Goal: Find contact information: Find contact information

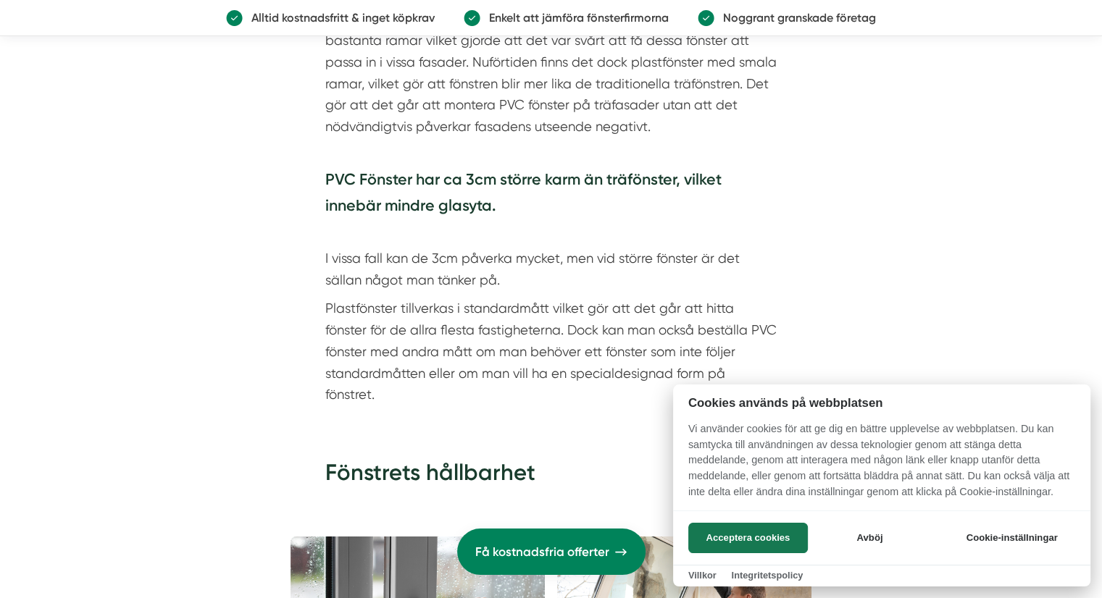
scroll to position [4780, 0]
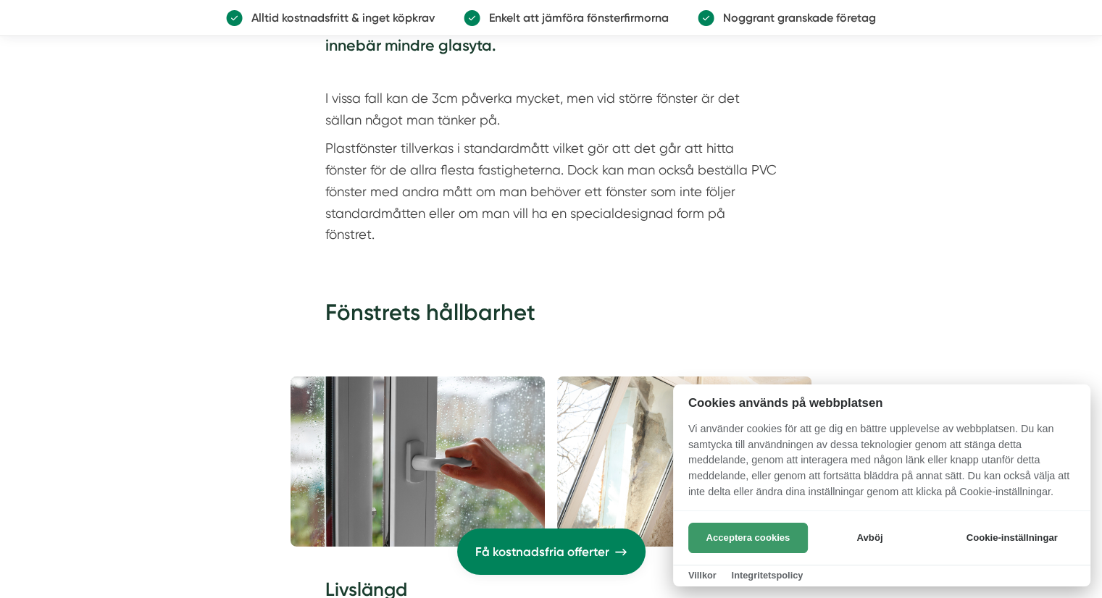
click at [707, 534] on button "Acceptera cookies" at bounding box center [748, 538] width 120 height 30
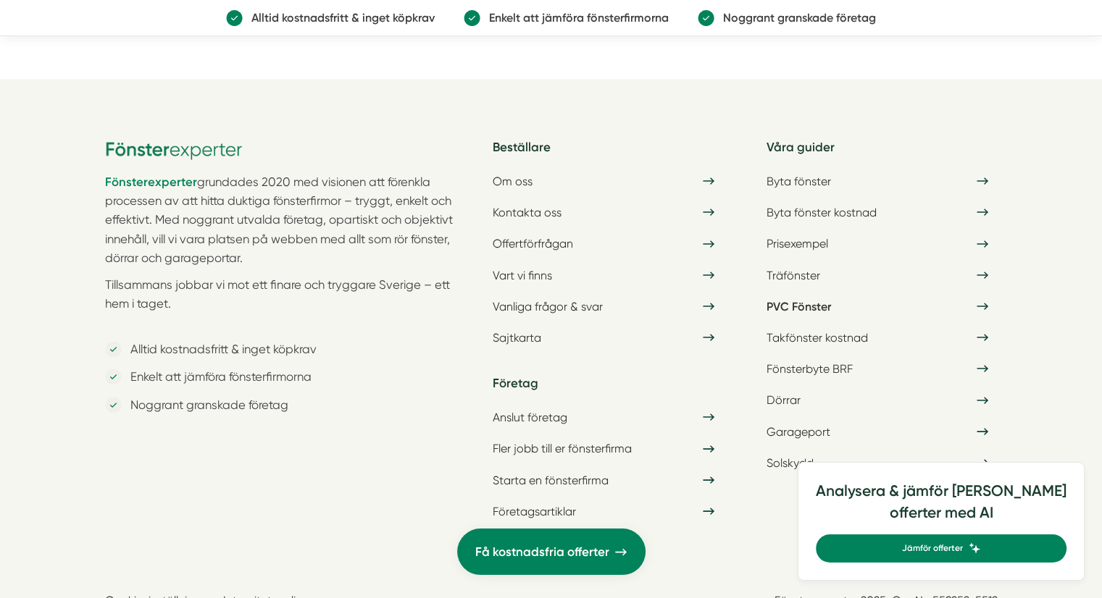
scroll to position [13949, 0]
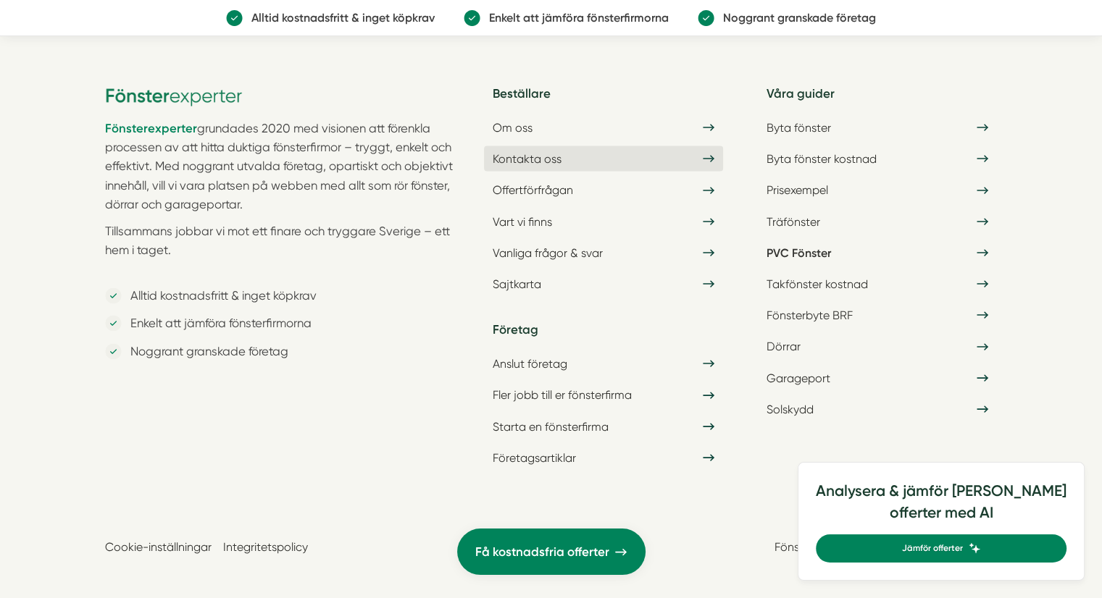
click at [524, 148] on link "Kontakta oss" at bounding box center [603, 158] width 239 height 25
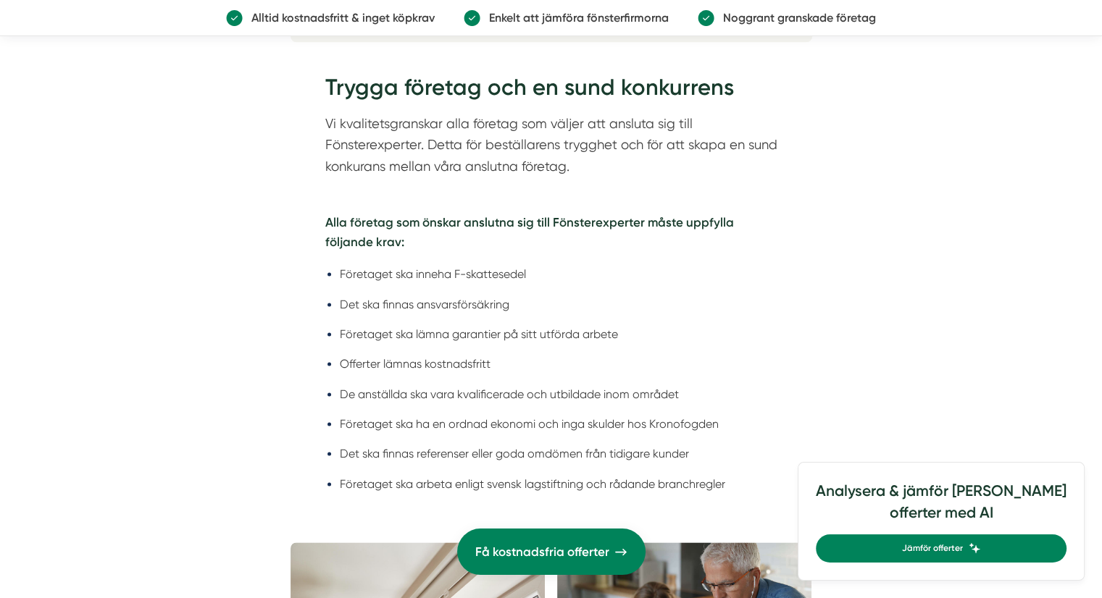
scroll to position [1449, 0]
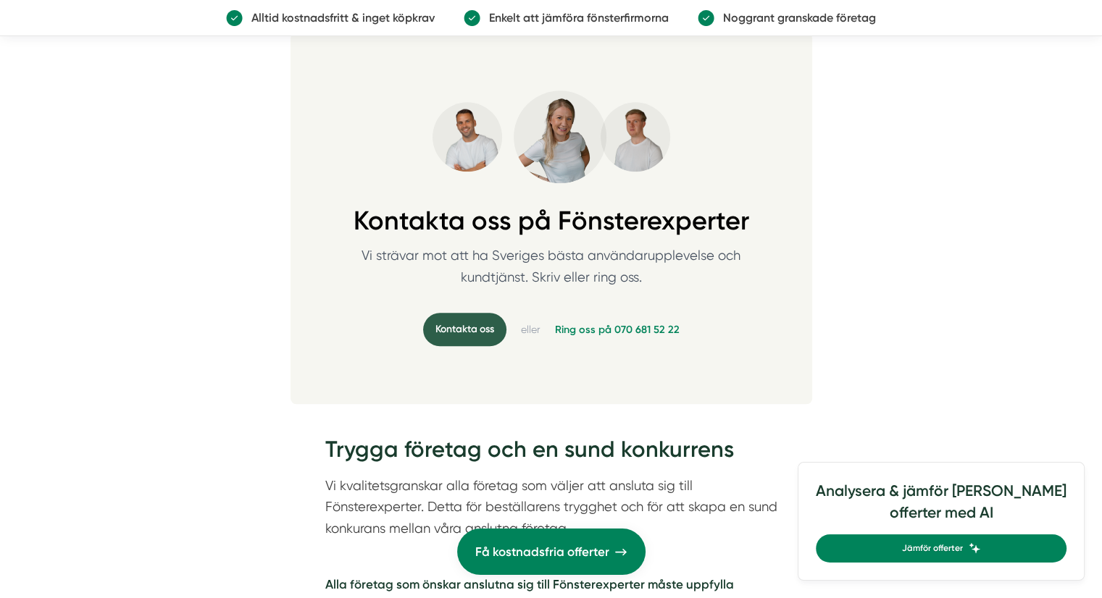
click at [479, 326] on link "Kontakta oss" at bounding box center [464, 329] width 83 height 33
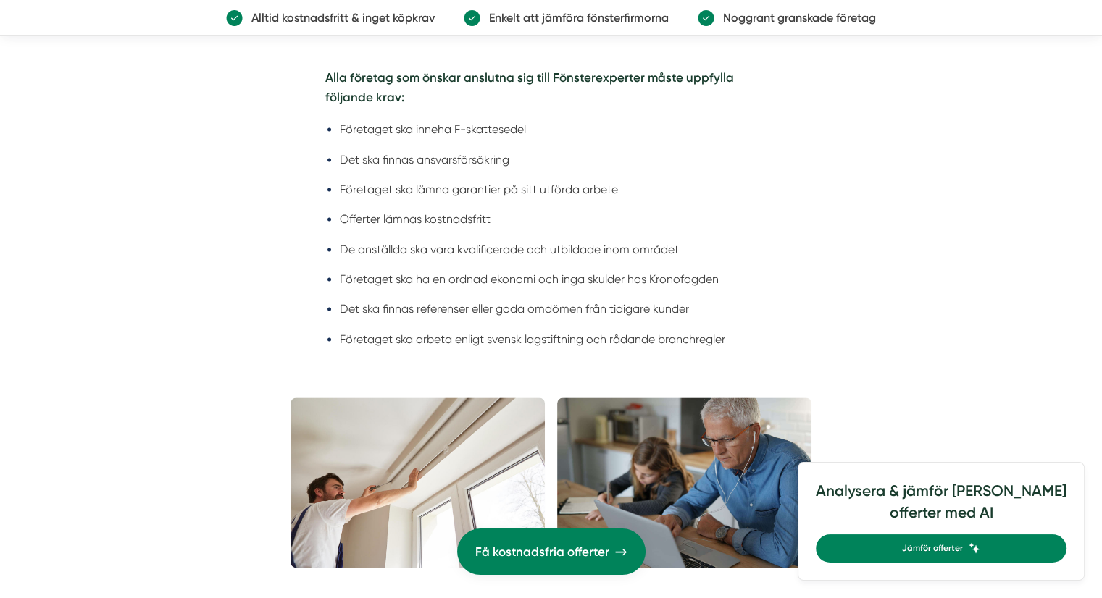
scroll to position [3866, 0]
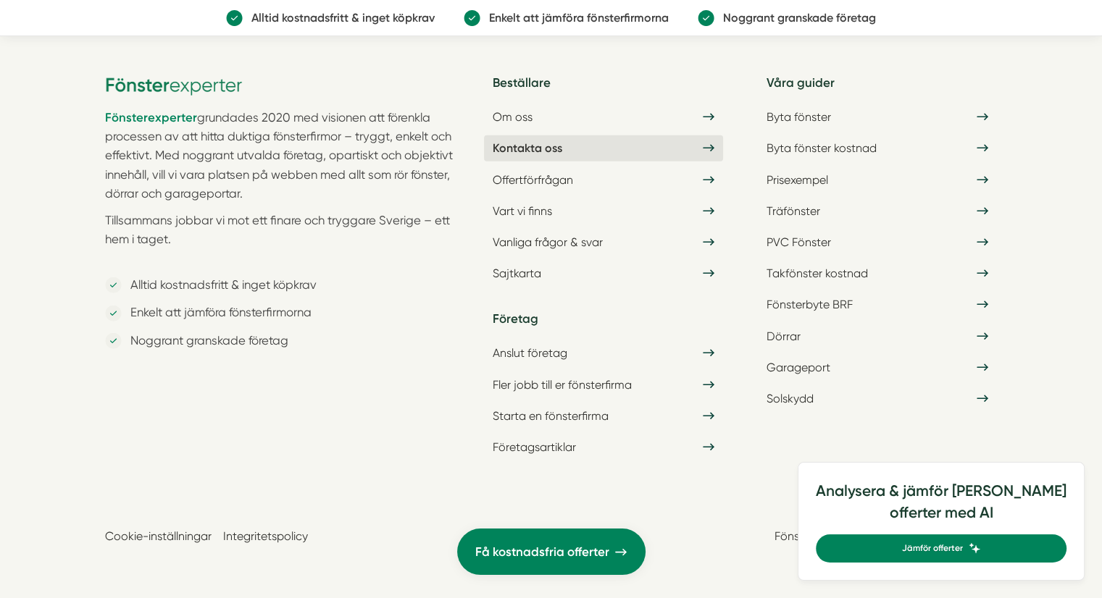
click at [540, 144] on link "Kontakta oss" at bounding box center [603, 147] width 239 height 25
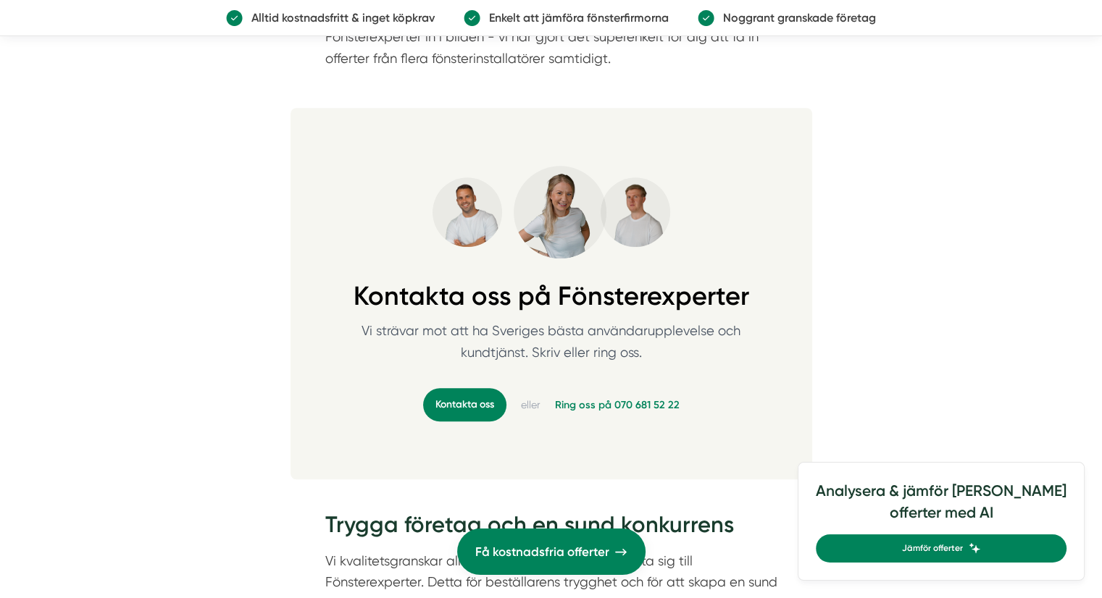
scroll to position [1449, 0]
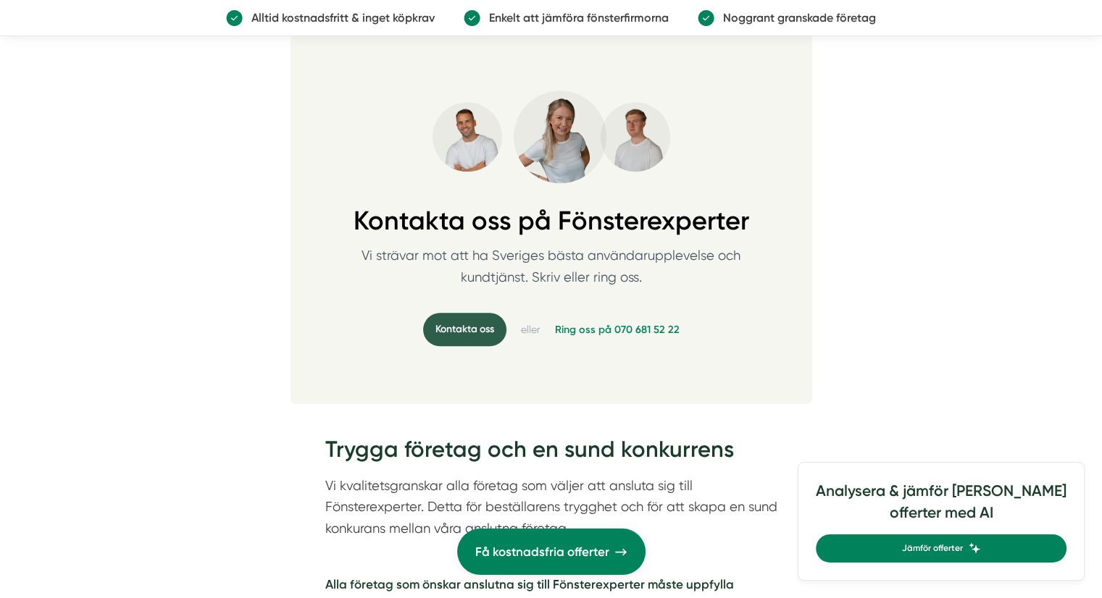
drag, startPoint x: 466, startPoint y: 312, endPoint x: 463, endPoint y: 329, distance: 16.9
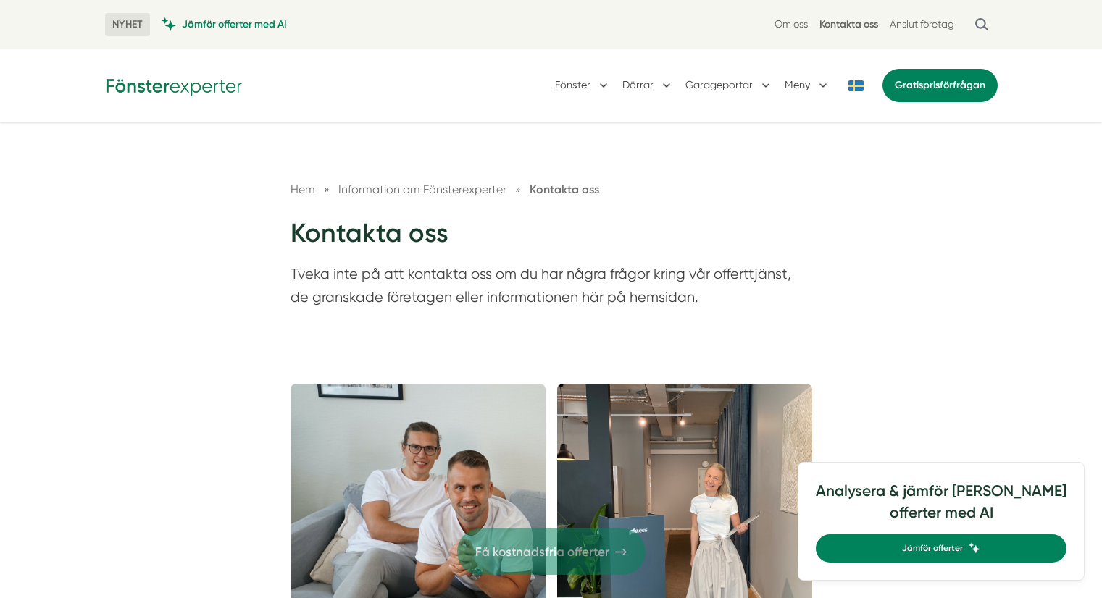
scroll to position [1449, 0]
